Goal: Find specific page/section: Find specific page/section

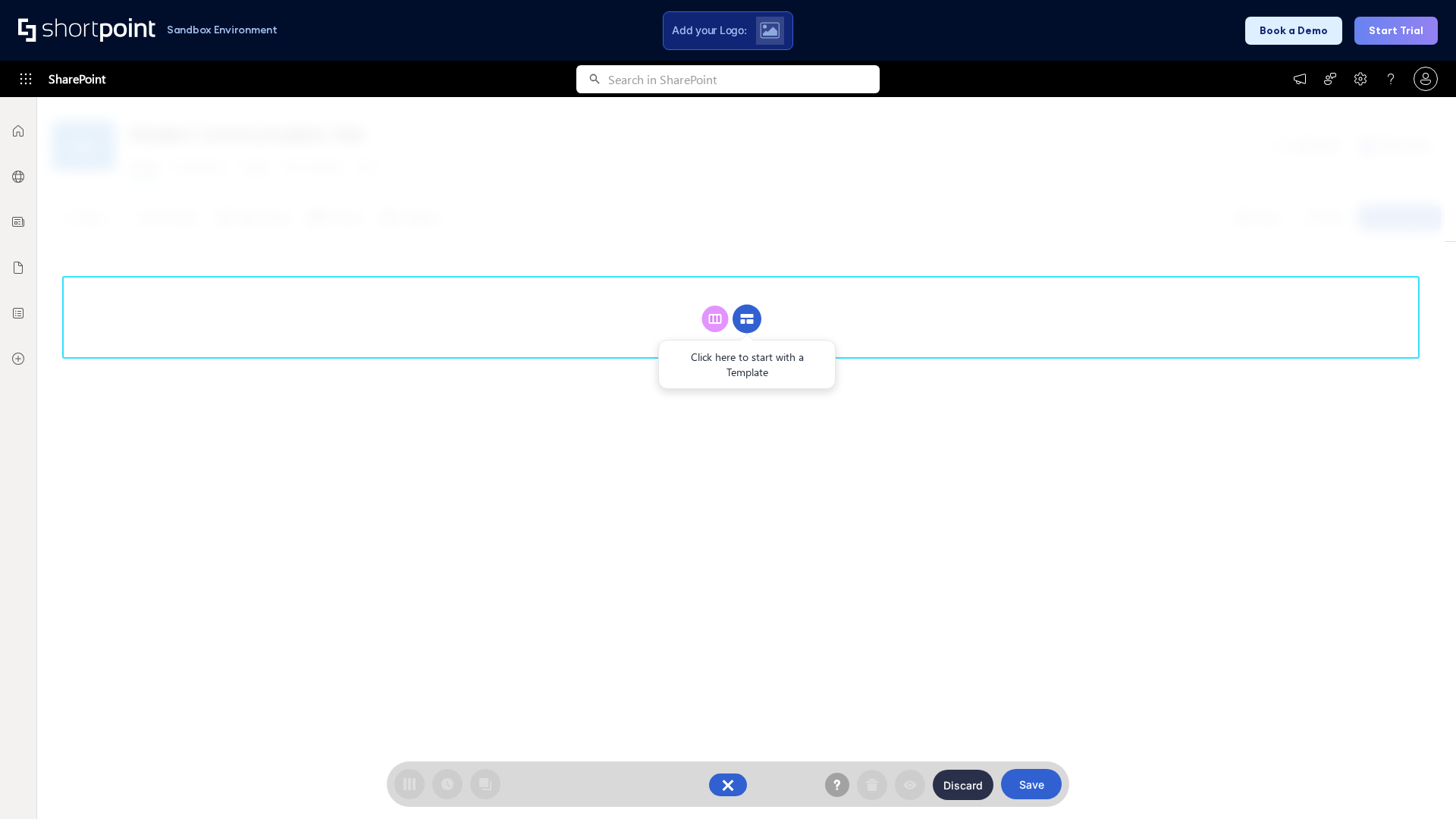
click at [747, 318] on circle at bounding box center [747, 318] width 29 height 29
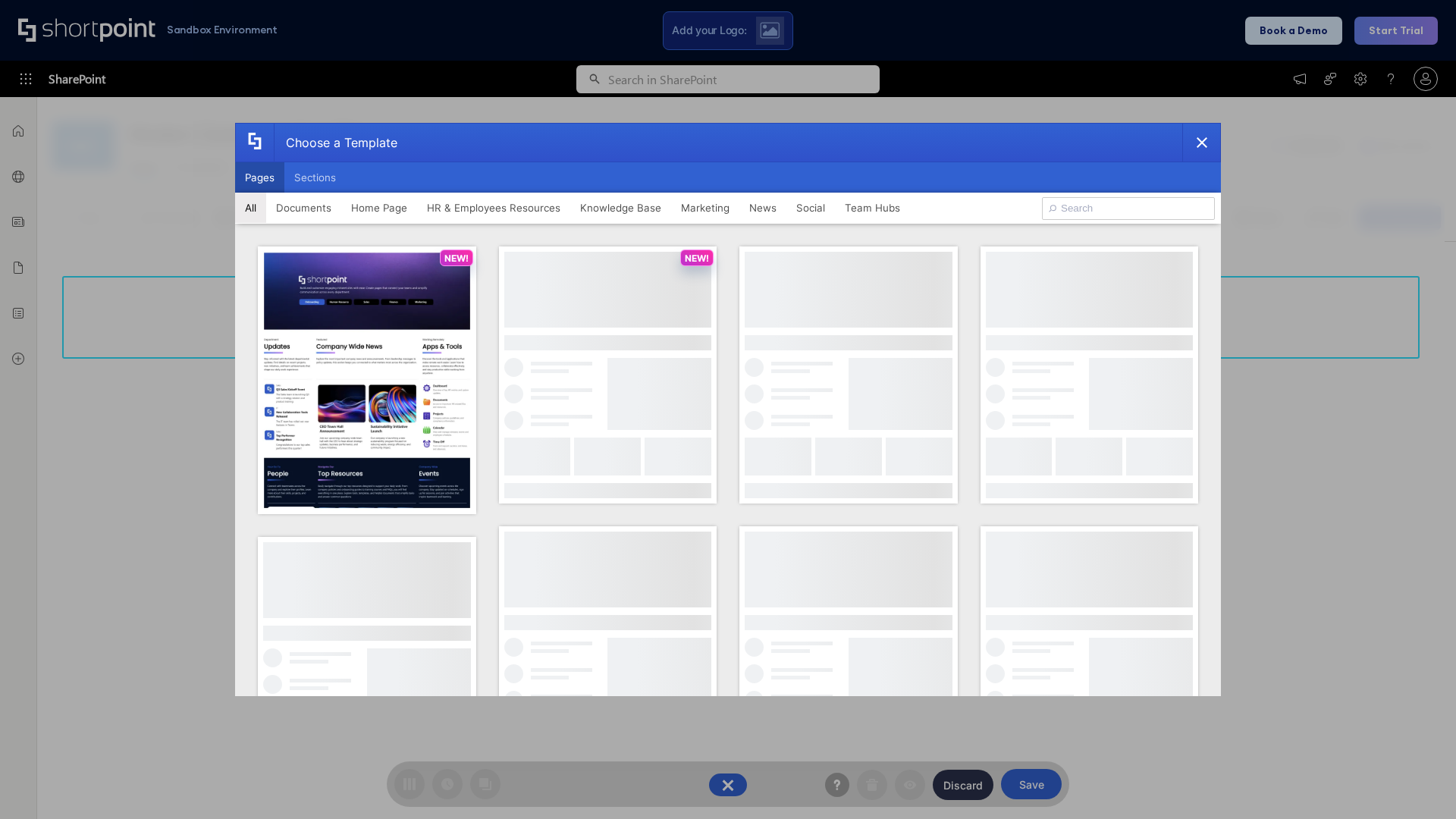
click at [259, 177] on button "Pages" at bounding box center [259, 177] width 50 height 31
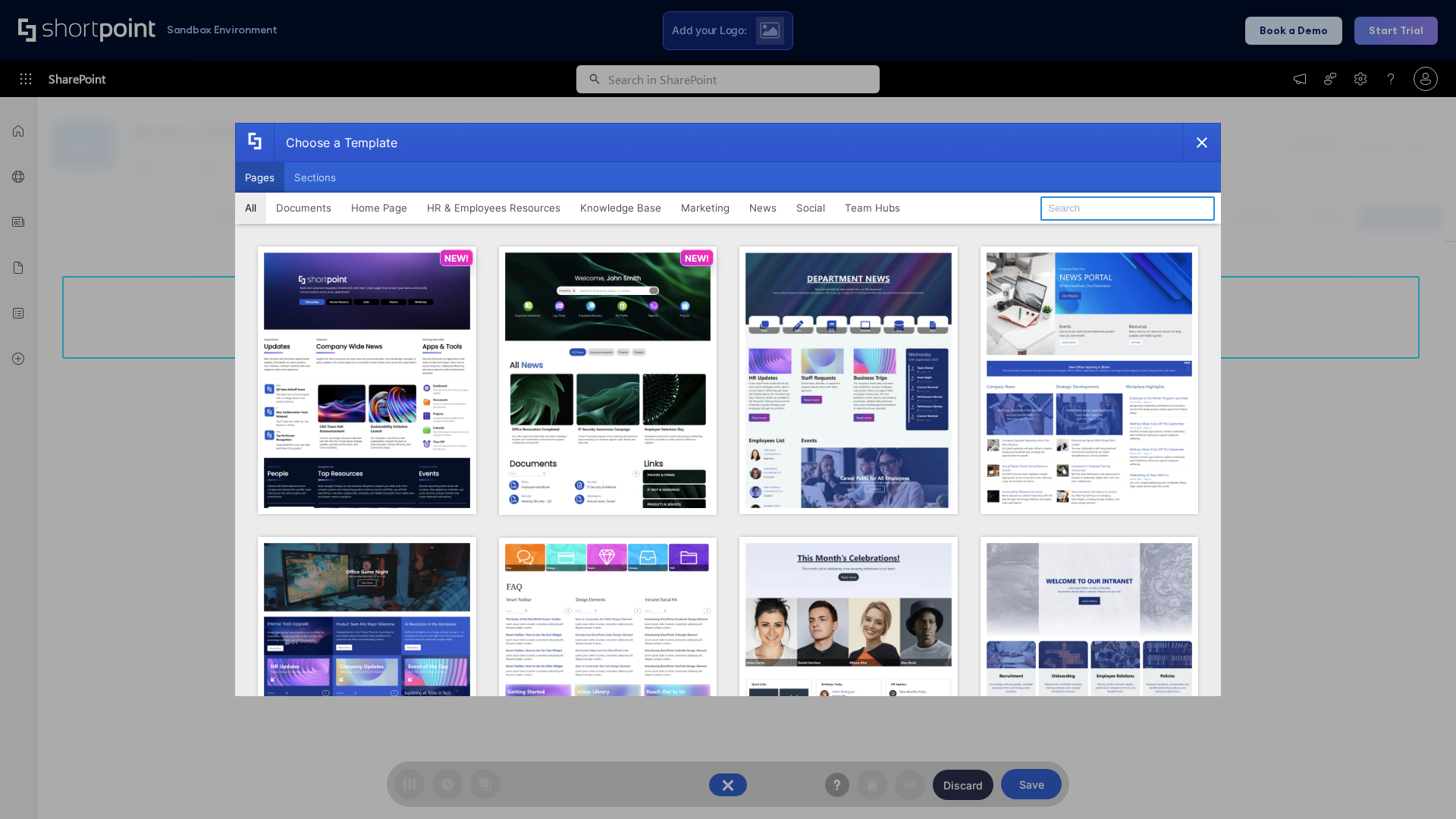
type input "Intranet Layout 3"
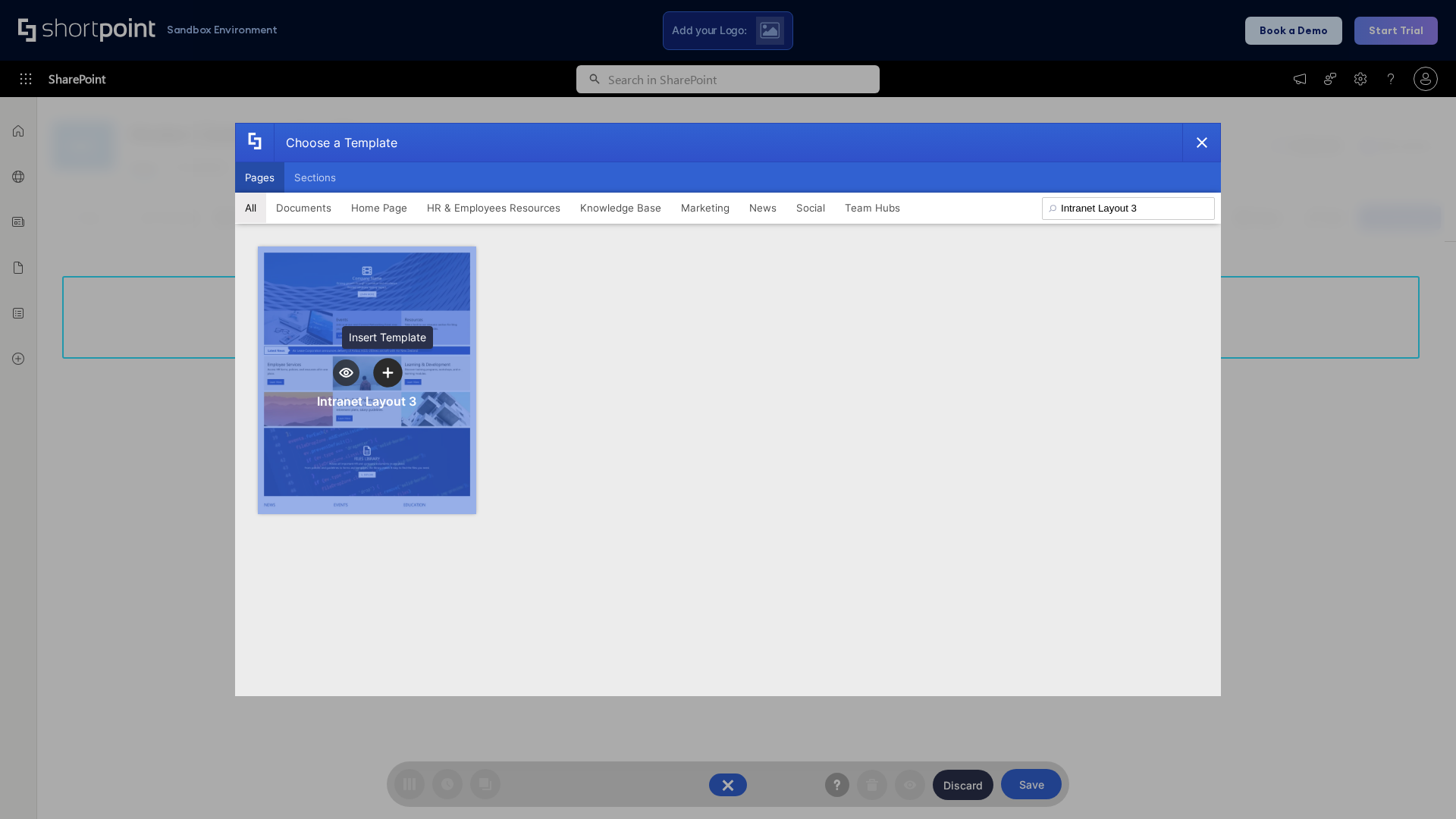
click at [387, 372] on icon "template selector" at bounding box center [387, 372] width 10 height 10
